Goal: Information Seeking & Learning: Learn about a topic

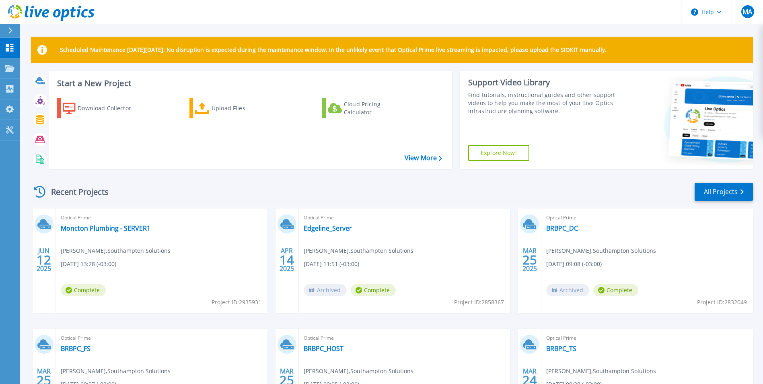
click at [279, 180] on div "Recent Projects All Projects JUN 12 2025 Optical Prime Moncton Plumbing - SERVE…" at bounding box center [392, 315] width 722 height 280
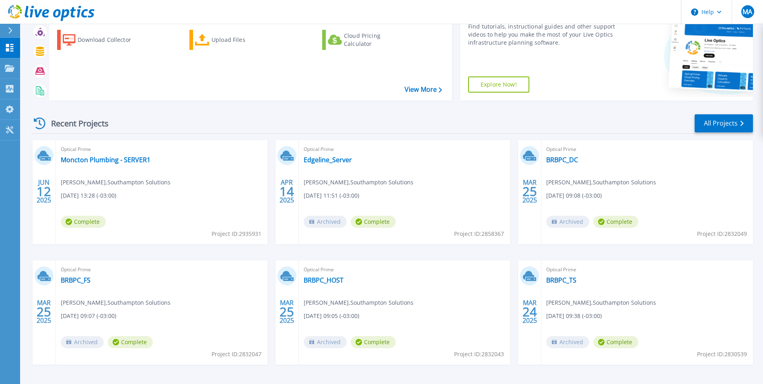
scroll to position [96, 0]
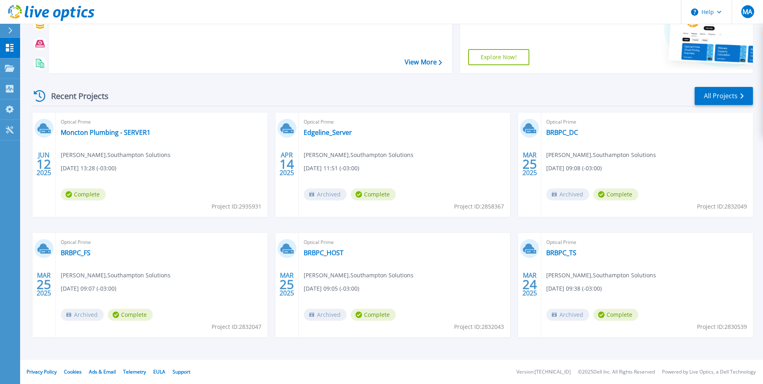
click at [173, 224] on div "JUN 12 2025 Optical Prime Moncton Plumbing - SERVER1 Travis Margeson , Southamp…" at bounding box center [389, 233] width 728 height 241
click at [558, 133] on link "BRBPC_DC" at bounding box center [562, 132] width 32 height 8
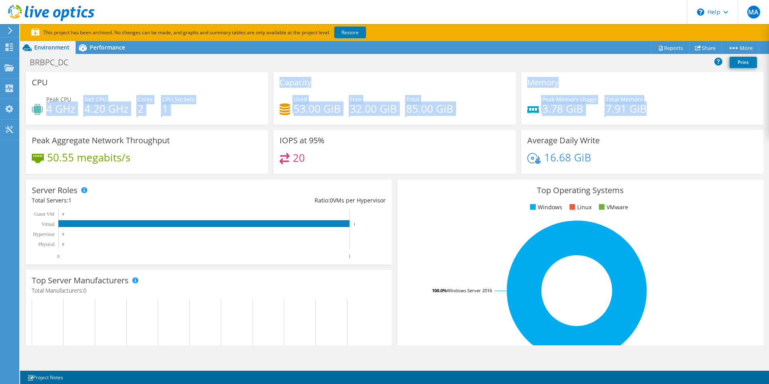
drag, startPoint x: 47, startPoint y: 109, endPoint x: 660, endPoint y: 115, distance: 612.6
click at [660, 115] on div "CPU Peak CPU 4 GHz Net CPU 4.20 GHz Cores 2 CPU Sockets 1 Capacity Used 53.00 G…" at bounding box center [394, 125] width 743 height 107
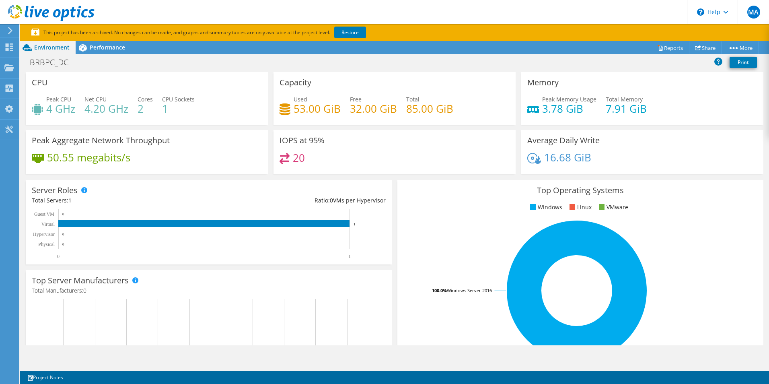
drag, startPoint x: 660, startPoint y: 115, endPoint x: 702, endPoint y: 103, distance: 43.4
click at [702, 103] on div "Peak Memory Usage 3.78 GiB Total Memory 7.91 GiB" at bounding box center [642, 108] width 230 height 26
drag, startPoint x: 33, startPoint y: 189, endPoint x: 328, endPoint y: 255, distance: 302.9
click at [328, 255] on div "Server Roles Physical Servers represent bare metal servers that were targets of…" at bounding box center [209, 222] width 366 height 84
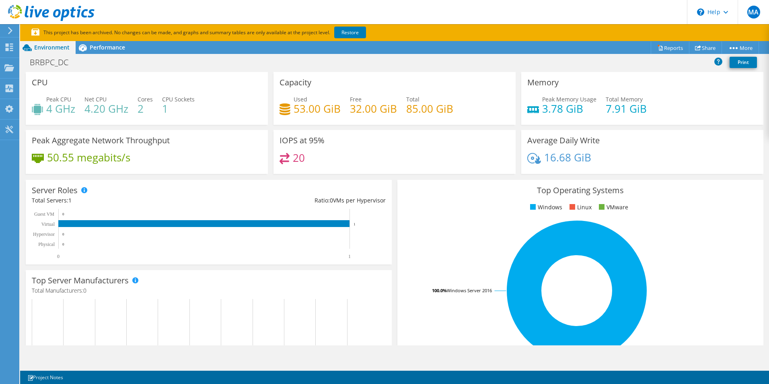
click at [703, 219] on div "Top Operating Systems Windows Linux VMware 100.0% Windows Server 2016" at bounding box center [580, 276] width 366 height 193
drag, startPoint x: 278, startPoint y: 138, endPoint x: 312, endPoint y: 160, distance: 40.4
click at [312, 160] on div "IOPS at 95% 20" at bounding box center [394, 152] width 242 height 44
click at [693, 150] on div "Average Daily Write 16.68 GiB" at bounding box center [642, 152] width 242 height 44
drag, startPoint x: 277, startPoint y: 140, endPoint x: 307, endPoint y: 158, distance: 35.0
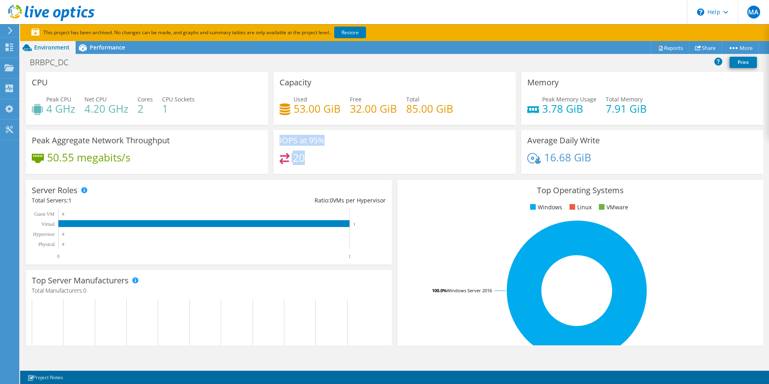
click at [307, 158] on div "IOPS at 95% 20" at bounding box center [394, 152] width 242 height 44
drag, startPoint x: 307, startPoint y: 158, endPoint x: 372, endPoint y: 148, distance: 66.3
click at [372, 148] on div "IOPS at 95% 20" at bounding box center [394, 152] width 242 height 44
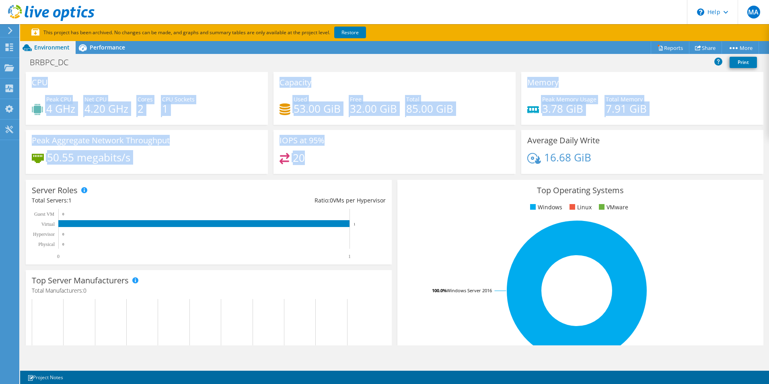
drag, startPoint x: 32, startPoint y: 81, endPoint x: 316, endPoint y: 162, distance: 295.3
click at [316, 162] on div "CPU Peak CPU 4 GHz Net CPU 4.20 GHz Cores 2 CPU Sockets 1 Capacity Used 53.00 G…" at bounding box center [394, 125] width 743 height 107
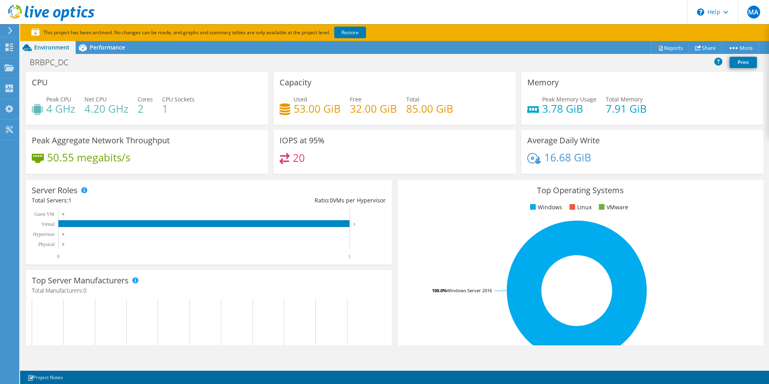
drag, startPoint x: 316, startPoint y: 162, endPoint x: 376, endPoint y: 154, distance: 60.1
click at [376, 154] on div "20" at bounding box center [395, 161] width 230 height 17
drag, startPoint x: 278, startPoint y: 138, endPoint x: 316, endPoint y: 160, distance: 43.6
click at [316, 160] on div "IOPS at 95% 20" at bounding box center [394, 152] width 242 height 44
drag, startPoint x: 316, startPoint y: 160, endPoint x: 364, endPoint y: 154, distance: 49.0
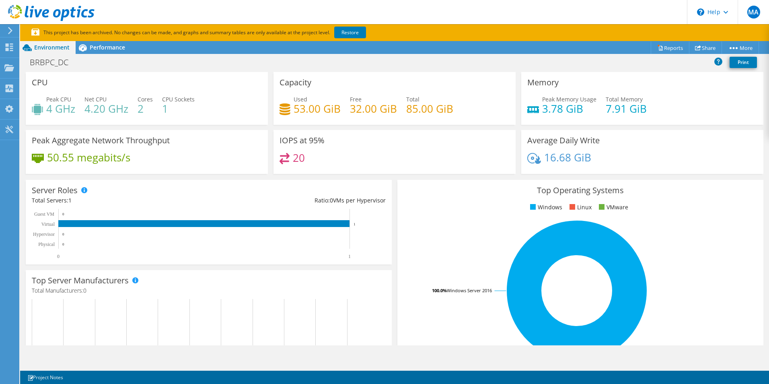
click at [364, 154] on div "20" at bounding box center [395, 161] width 230 height 17
drag, startPoint x: 277, startPoint y: 137, endPoint x: 328, endPoint y: 142, distance: 51.3
click at [328, 142] on div "IOPS at 95% 20" at bounding box center [394, 152] width 242 height 44
drag, startPoint x: 329, startPoint y: 143, endPoint x: 334, endPoint y: 156, distance: 14.6
click at [334, 156] on div "20" at bounding box center [395, 161] width 230 height 17
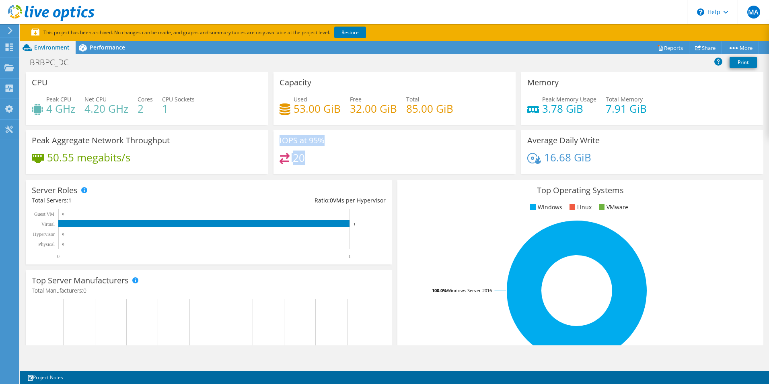
drag, startPoint x: 278, startPoint y: 140, endPoint x: 335, endPoint y: 164, distance: 61.8
click at [335, 164] on div "IOPS at 95% 20" at bounding box center [394, 152] width 242 height 44
drag, startPoint x: 335, startPoint y: 164, endPoint x: 330, endPoint y: 160, distance: 6.8
click at [330, 160] on div "20" at bounding box center [395, 161] width 230 height 17
drag, startPoint x: 278, startPoint y: 139, endPoint x: 308, endPoint y: 159, distance: 35.4
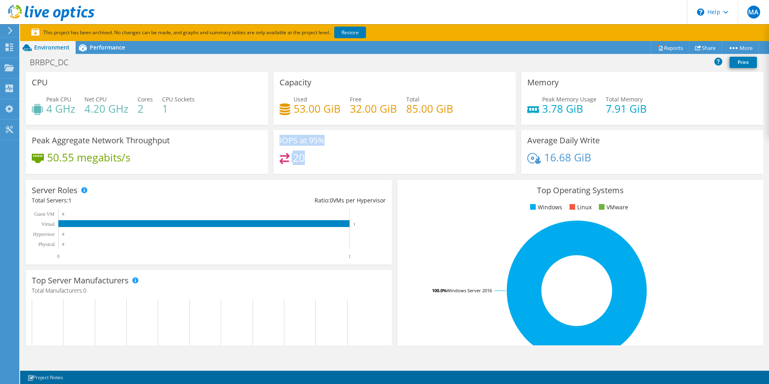
click at [308, 159] on div "IOPS at 95% 20" at bounding box center [394, 152] width 242 height 44
drag, startPoint x: 308, startPoint y: 159, endPoint x: 358, endPoint y: 157, distance: 50.7
click at [358, 157] on div "20" at bounding box center [395, 161] width 230 height 17
drag, startPoint x: 278, startPoint y: 140, endPoint x: 310, endPoint y: 161, distance: 38.0
click at [310, 161] on div "IOPS at 95% 20" at bounding box center [394, 152] width 242 height 44
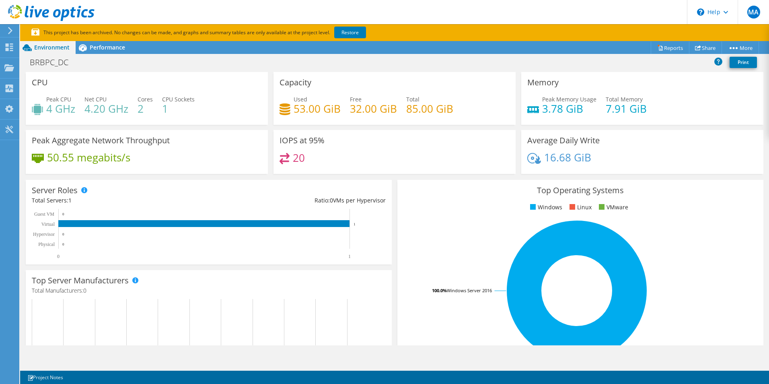
drag, startPoint x: 310, startPoint y: 161, endPoint x: 377, endPoint y: 153, distance: 68.0
click at [377, 153] on div "20" at bounding box center [395, 161] width 230 height 17
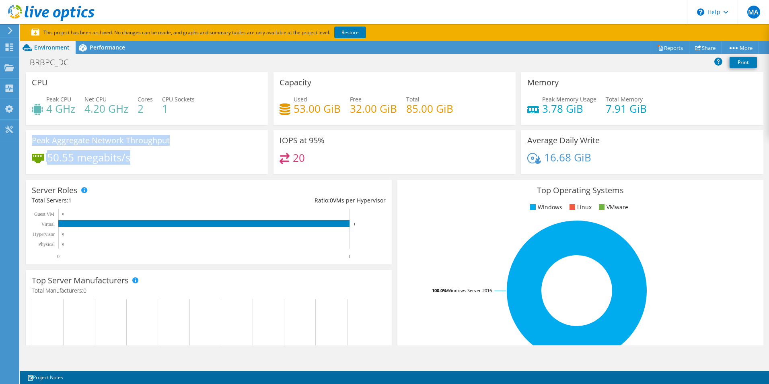
drag, startPoint x: 33, startPoint y: 141, endPoint x: 130, endPoint y: 163, distance: 99.1
click at [130, 163] on div "Peak Aggregate Network Throughput 50.55 megabits/s" at bounding box center [147, 152] width 242 height 44
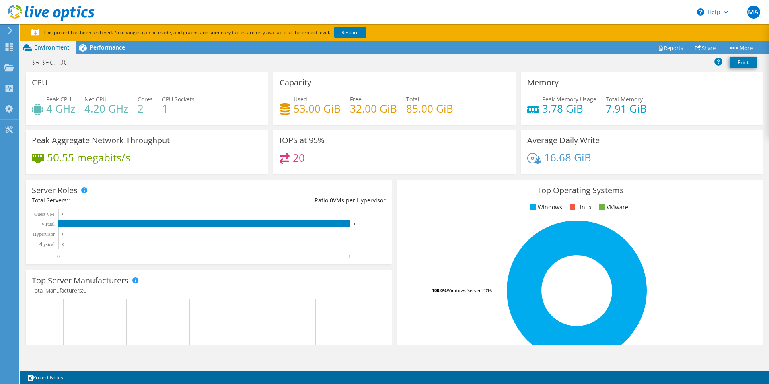
click at [376, 168] on div "20" at bounding box center [395, 161] width 230 height 17
click at [666, 152] on div "Average Daily Write 16.68 GiB" at bounding box center [642, 152] width 242 height 44
click at [420, 152] on div "IOPS at 95% 20" at bounding box center [394, 152] width 242 height 44
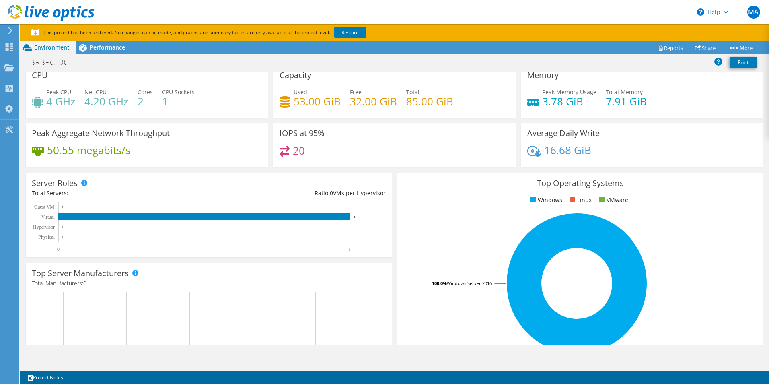
scroll to position [0, 0]
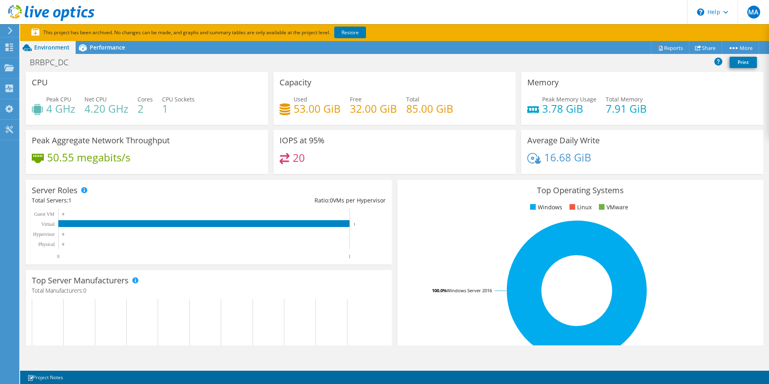
click at [366, 154] on div "20" at bounding box center [395, 161] width 230 height 17
drag, startPoint x: 292, startPoint y: 156, endPoint x: 304, endPoint y: 155, distance: 12.5
click at [304, 155] on div "20" at bounding box center [395, 161] width 230 height 17
drag, startPoint x: 304, startPoint y: 155, endPoint x: 366, endPoint y: 152, distance: 61.6
click at [366, 152] on div "IOPS at 95% 20" at bounding box center [394, 152] width 242 height 44
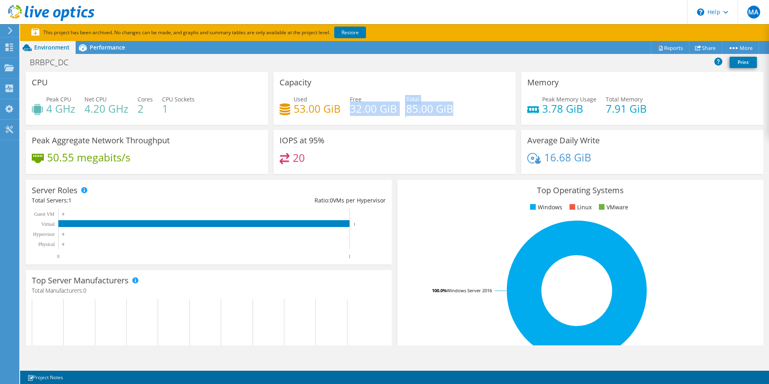
drag, startPoint x: 348, startPoint y: 109, endPoint x: 450, endPoint y: 109, distance: 102.6
click at [450, 109] on div "Used 53.00 GiB Free 32.00 GiB Total 85.00 GiB" at bounding box center [395, 108] width 230 height 26
drag, startPoint x: 450, startPoint y: 109, endPoint x: 432, endPoint y: 140, distance: 36.4
click at [432, 140] on div "IOPS at 95% 20" at bounding box center [394, 152] width 242 height 44
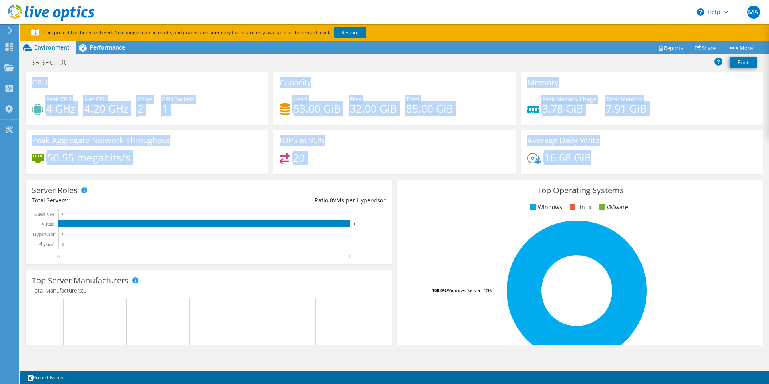
drag, startPoint x: 31, startPoint y: 81, endPoint x: 617, endPoint y: 166, distance: 591.7
click at [617, 166] on div "CPU Peak CPU 4 GHz Net CPU 4.20 GHz Cores 2 CPU Sockets 1 Capacity Used 53.00 G…" at bounding box center [394, 125] width 743 height 107
click at [398, 153] on div "20" at bounding box center [395, 161] width 230 height 17
drag, startPoint x: 32, startPoint y: 82, endPoint x: 604, endPoint y: 164, distance: 577.4
click at [604, 164] on div "CPU Peak CPU 4 GHz Net CPU 4.20 GHz Cores 2 CPU Sockets 1 Capacity Used 53.00 G…" at bounding box center [394, 125] width 743 height 107
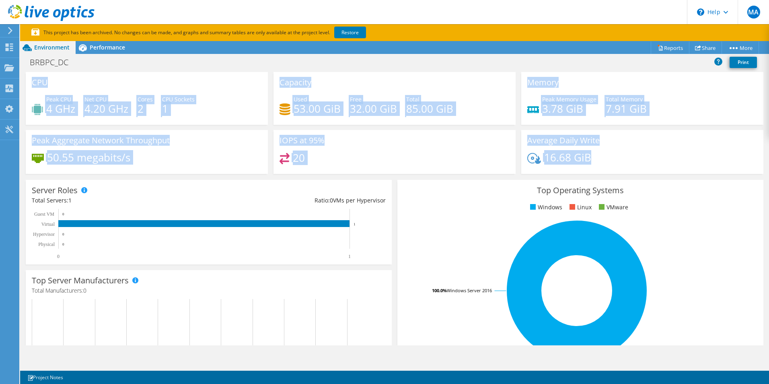
click at [446, 80] on div "Capacity Used 53.00 GiB Free 32.00 GiB Total 85.00 GiB" at bounding box center [394, 98] width 242 height 53
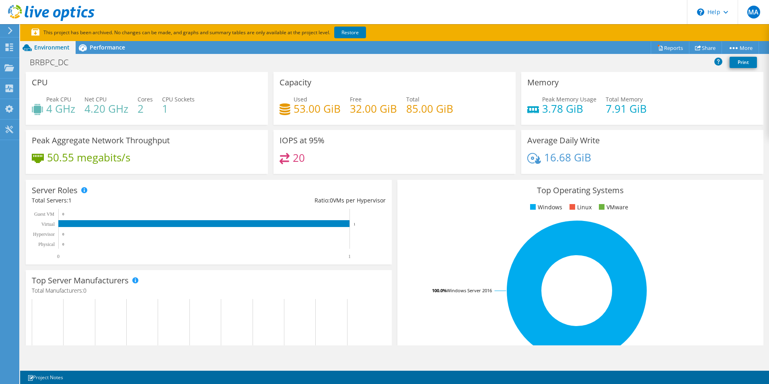
click at [167, 64] on div "BRBPC_DC Print" at bounding box center [394, 62] width 749 height 15
click at [171, 63] on div "BRBPC_DC Print" at bounding box center [394, 62] width 749 height 15
drag, startPoint x: 29, startPoint y: 60, endPoint x: 75, endPoint y: 62, distance: 45.9
click at [75, 62] on h1 "BRBPC_DC" at bounding box center [53, 62] width 55 height 9
click at [165, 65] on div "BRBPC_DC Print" at bounding box center [394, 62] width 749 height 15
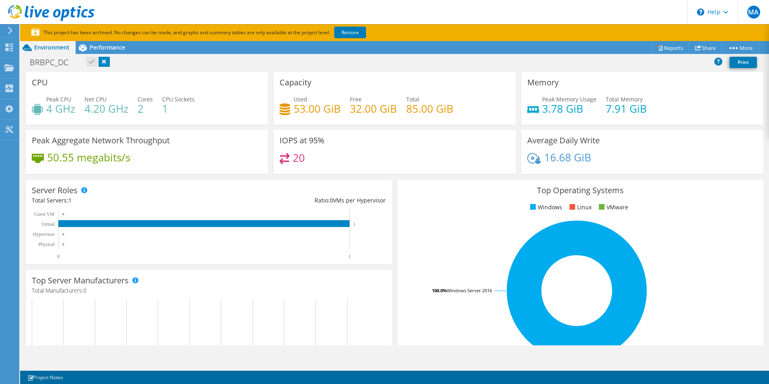
click at [174, 64] on div "BRBPC_DC Print" at bounding box center [394, 62] width 749 height 15
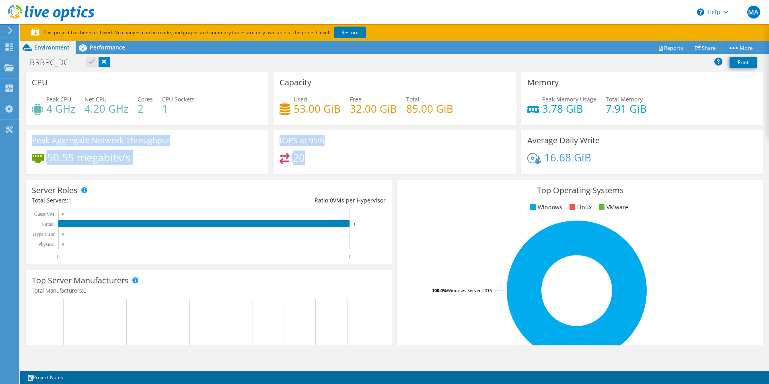
drag, startPoint x: 33, startPoint y: 141, endPoint x: 307, endPoint y: 158, distance: 275.3
click at [307, 158] on div "CPU Peak CPU 4 GHz Net CPU 4.20 GHz Cores 2 CPU Sockets 1 Capacity Used 53.00 G…" at bounding box center [394, 125] width 743 height 107
drag, startPoint x: 307, startPoint y: 158, endPoint x: 241, endPoint y: 152, distance: 66.7
click at [241, 152] on div "Peak Aggregate Network Throughput 50.55 megabits/s" at bounding box center [147, 152] width 242 height 44
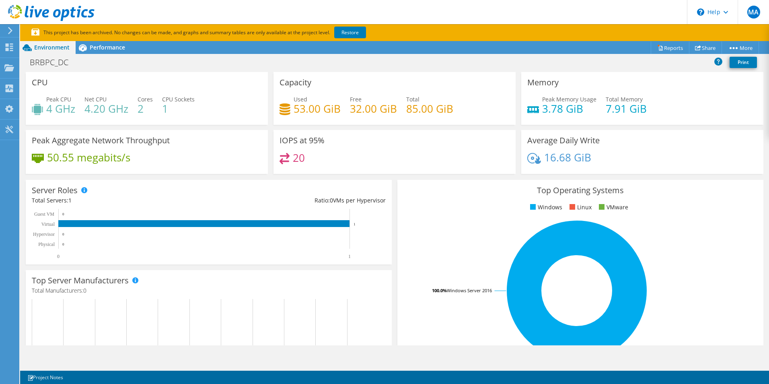
click at [204, 6] on header "MA End User [PERSON_NAME] [PERSON_NAME][EMAIL_ADDRESS][DOMAIN_NAME] Southampton…" at bounding box center [384, 12] width 769 height 24
